Goal: Ask a question

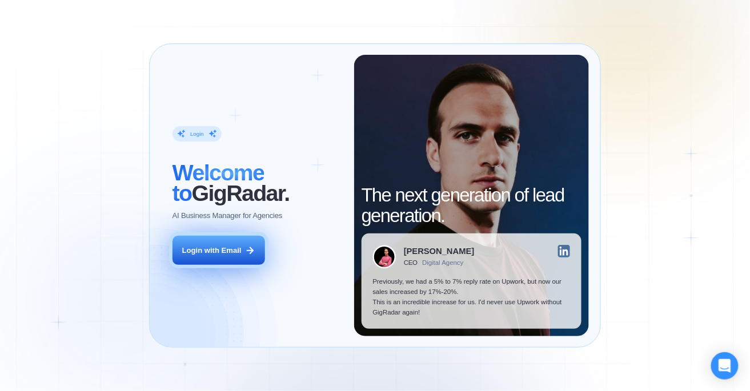
click at [217, 258] on button "Login with Email" at bounding box center [219, 250] width 93 height 29
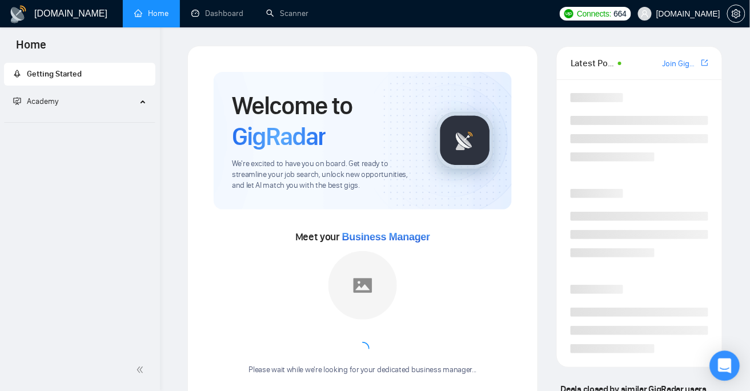
click at [722, 367] on icon "Open Intercom Messenger" at bounding box center [724, 366] width 13 height 15
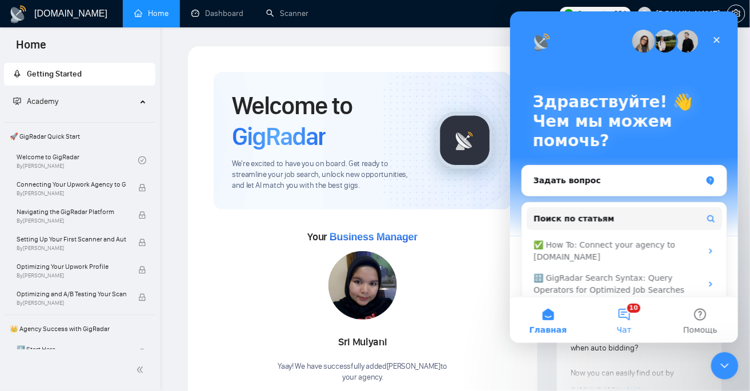
click at [621, 320] on button "10 Чат" at bounding box center [624, 320] width 76 height 46
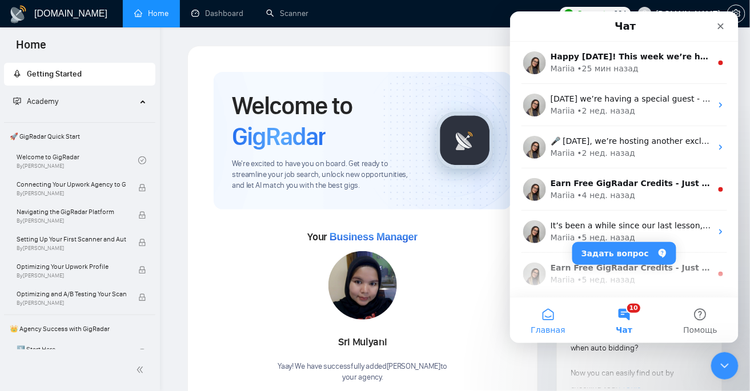
click at [572, 315] on button "Главная" at bounding box center [548, 320] width 76 height 46
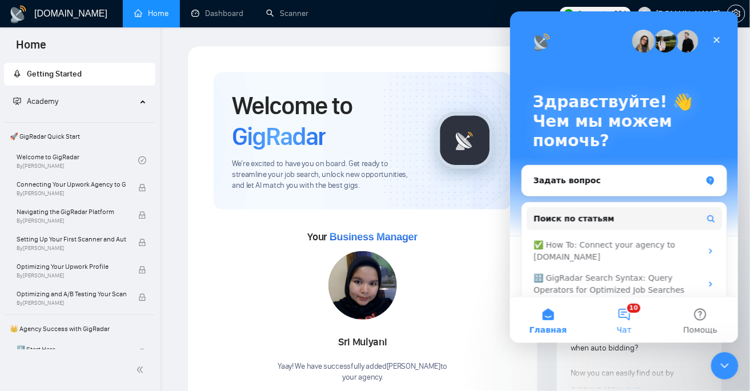
click at [618, 315] on button "10 Чат" at bounding box center [624, 320] width 76 height 46
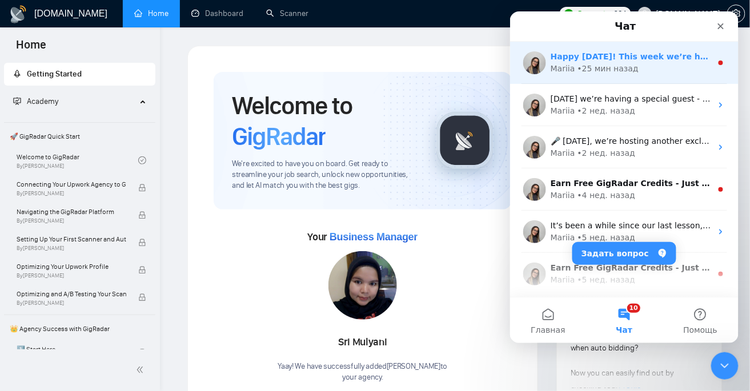
click at [653, 74] on div "Mariia • 25 мин назад" at bounding box center [630, 68] width 161 height 12
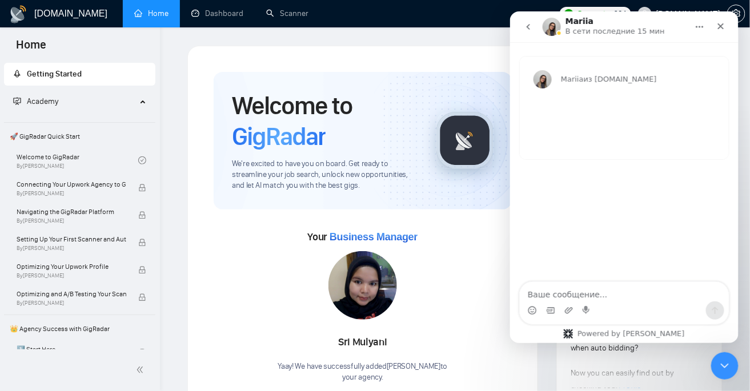
click at [528, 29] on icon "go back" at bounding box center [527, 26] width 9 height 9
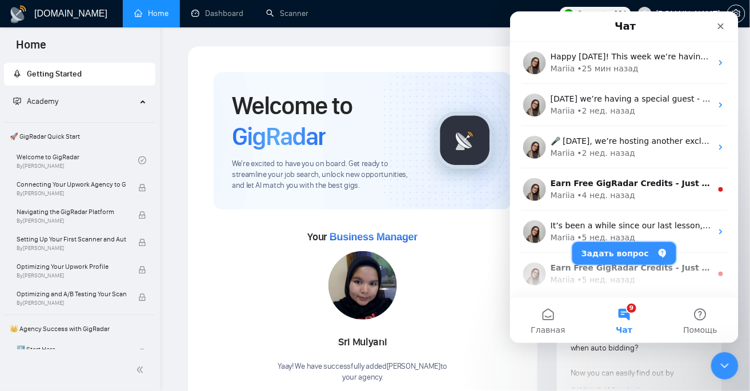
click at [627, 254] on button "Задать вопрос" at bounding box center [624, 253] width 104 height 23
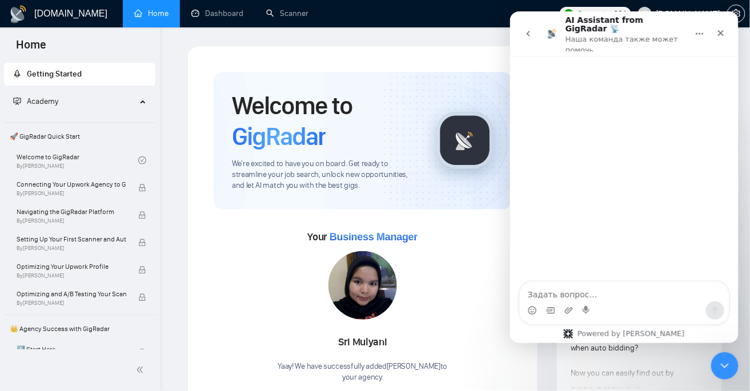
click at [590, 298] on textarea "Задать вопрос…" at bounding box center [623, 291] width 209 height 19
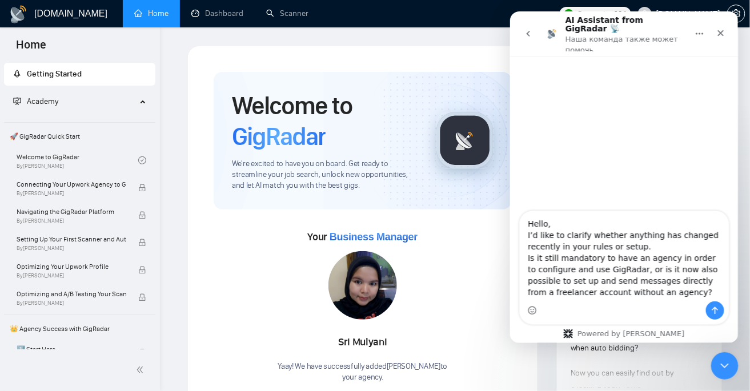
scroll to position [18, 0]
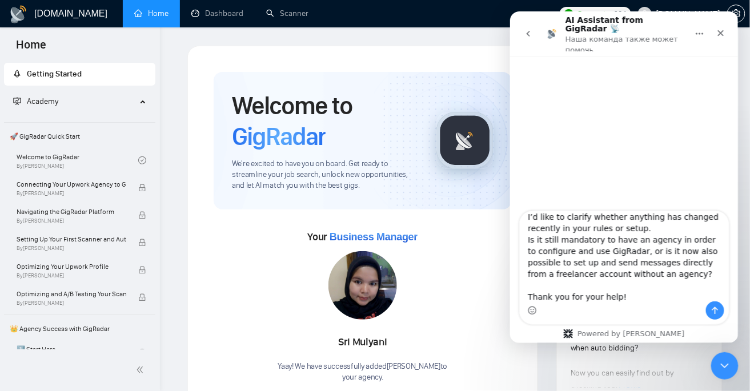
click at [589, 292] on textarea "Hello, I’d like to clarify whether anything has changed recently in your rules …" at bounding box center [623, 256] width 209 height 90
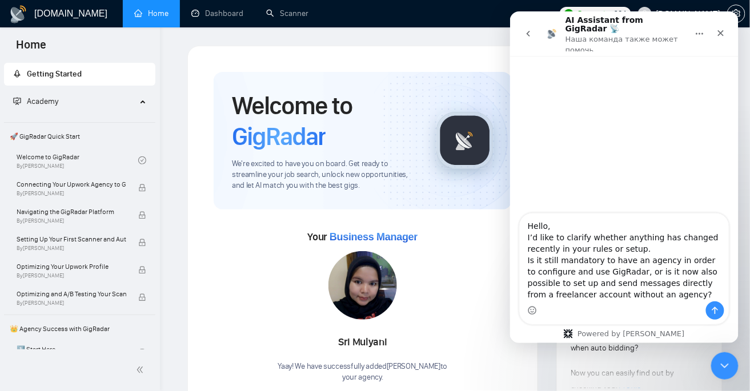
scroll to position [9, 0]
type textarea "Hello, I’d like to clarify whether anything has changed recently in your rules …"
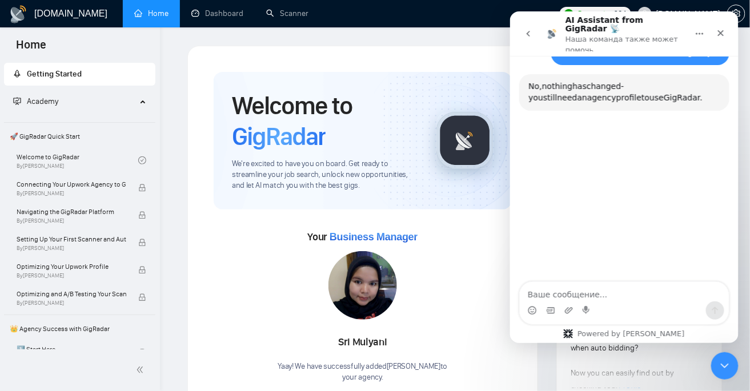
scroll to position [119, 0]
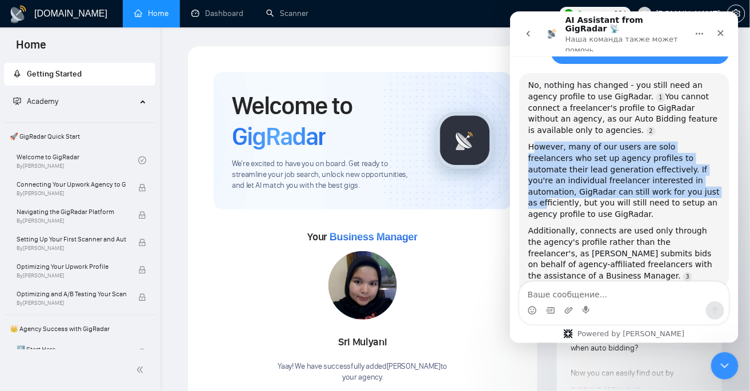
drag, startPoint x: 534, startPoint y: 127, endPoint x: 623, endPoint y: 166, distance: 96.7
click at [623, 166] on div "However, many of our users are solo freelancers who set up agency profiles to a…" at bounding box center [624, 180] width 192 height 78
click at [607, 141] on div "However, many of our users are solo freelancers who set up agency profiles to a…" at bounding box center [624, 180] width 192 height 78
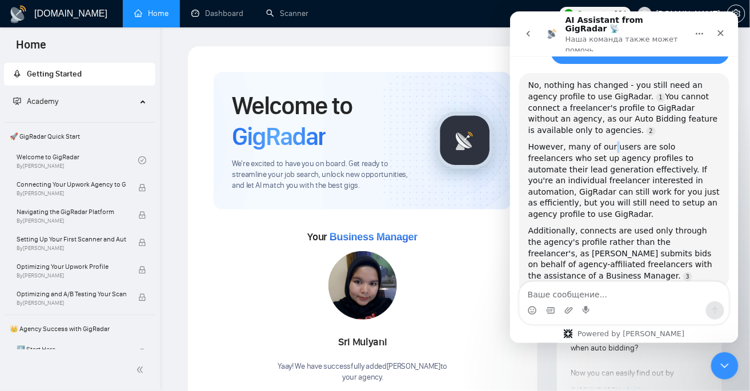
click at [607, 141] on div "However, many of our users are solo freelancers who set up agency profiles to a…" at bounding box center [624, 180] width 192 height 78
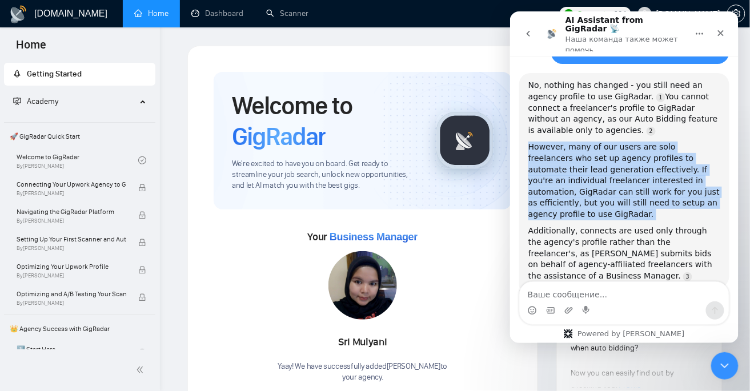
click at [607, 141] on div "However, many of our users are solo freelancers who set up agency profiles to a…" at bounding box center [624, 180] width 192 height 78
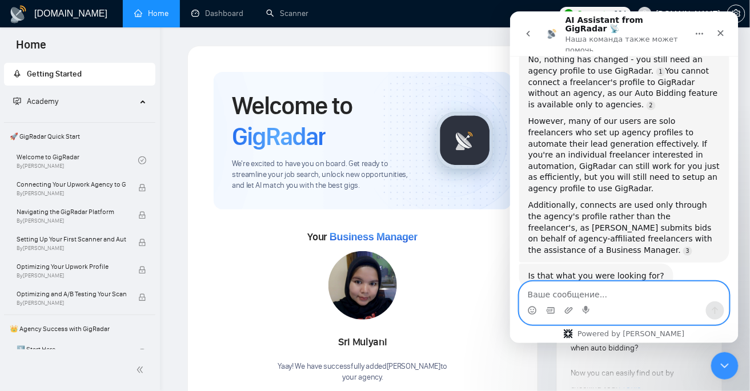
click at [567, 294] on textarea "Ваше сообщение..." at bounding box center [623, 291] width 209 height 19
type textarea "г"
type textarea "н"
type textarea "yes"
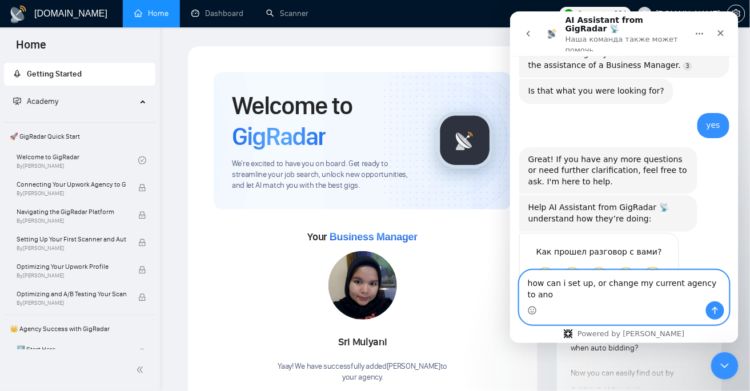
scroll to position [341, 0]
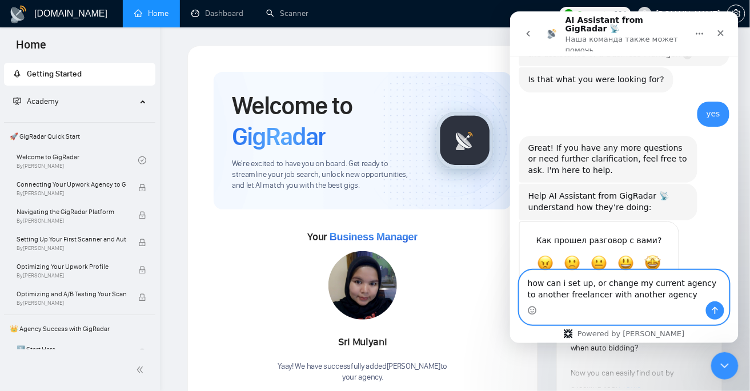
type textarea "how can i set up, or change my current agency to another freelancer with anothe…"
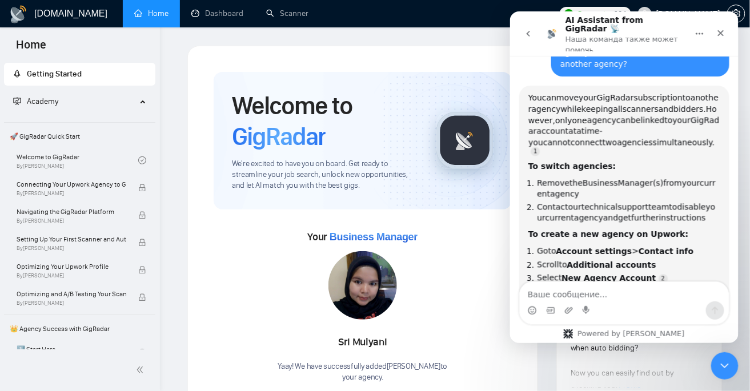
scroll to position [2, 0]
